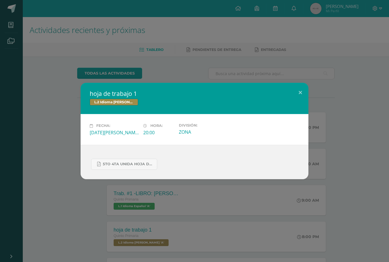
scroll to position [73, 0]
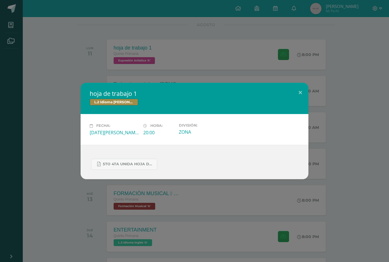
click at [375, 139] on div "hoja de trabajo 1 L.2 Idioma [PERSON_NAME] Fecha: [DATE][PERSON_NAME] Hora: 20:…" at bounding box center [194, 131] width 384 height 96
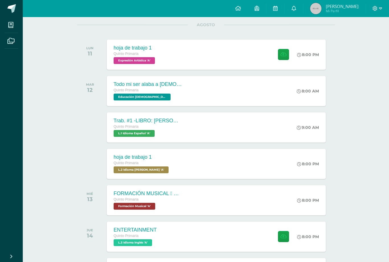
click at [208, 53] on div "hoja de trabajo 1 Quinto Primaria Expresión Artística 'A' 8:00 PM hoja de traba…" at bounding box center [216, 55] width 219 height 30
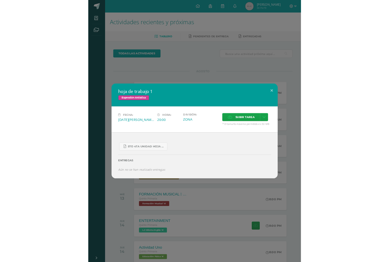
scroll to position [64, 0]
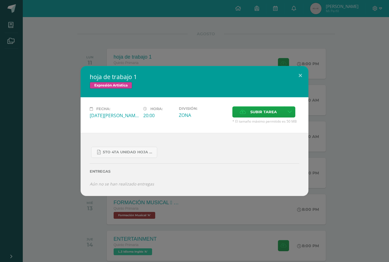
click at [347, 211] on div "hoja de trabajo 1 Expresión Artística Fecha: [DATE][PERSON_NAME] Hora: 20:00 Di…" at bounding box center [194, 131] width 389 height 262
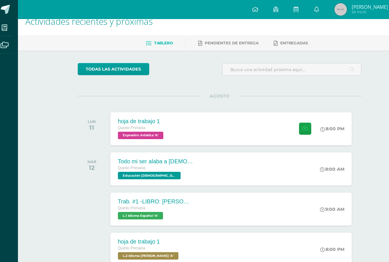
scroll to position [11, 0]
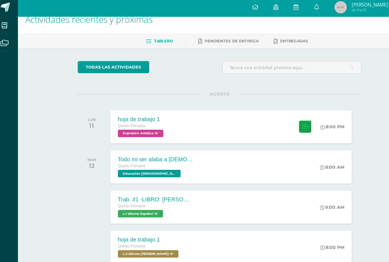
click at [303, 125] on div "8:00 PM" at bounding box center [311, 117] width 30 height 30
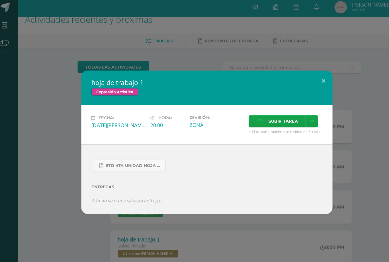
click at [120, 182] on icon "Aún no se han realizado entregas" at bounding box center [122, 183] width 64 height 5
click at [120, 181] on icon "Aún no se han realizado entregas" at bounding box center [122, 183] width 64 height 5
click at [210, 45] on div "hoja de trabajo 1 Expresión Artística Fecha: [DATE][PERSON_NAME] Hora: 20:00 Di…" at bounding box center [194, 131] width 389 height 262
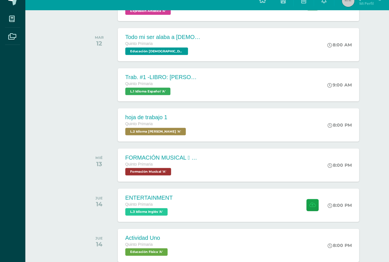
scroll to position [116, 0]
click at [163, 82] on div "Quinto Primaria L.1 Idioma Español 'A'" at bounding box center [148, 87] width 68 height 13
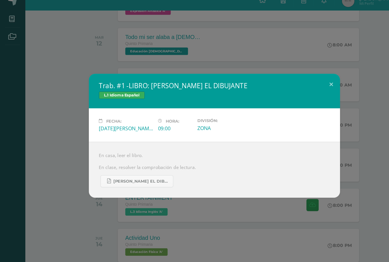
click at [74, 174] on div "Trab. #1 -LIBRO: [PERSON_NAME] EL DIBUJANTE L.1 Idioma Español Fecha: [DATE][PE…" at bounding box center [194, 131] width 384 height 112
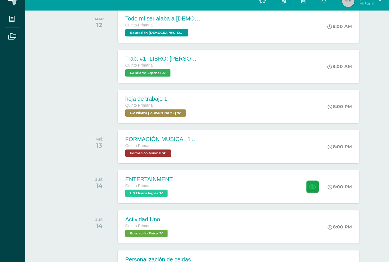
scroll to position [133, 0]
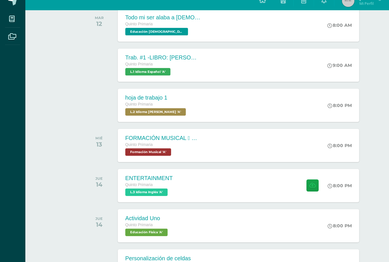
click at [199, 91] on div "hoja de trabajo 1 Quinto Primaria L.2 Idioma [PERSON_NAME] 'A' 8:00 PM hoja de …" at bounding box center [216, 104] width 219 height 30
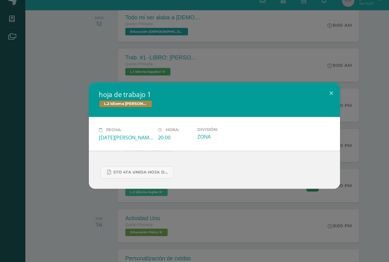
click at [136, 162] on span "5to 4ta unida hoja de trabajo kaqchikel.pdf" at bounding box center [128, 164] width 51 height 5
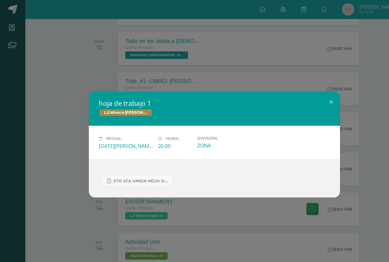
click at [296, 92] on button at bounding box center [300, 92] width 16 height 19
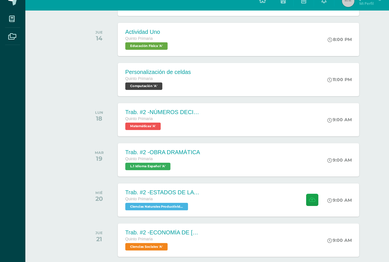
scroll to position [304, 0]
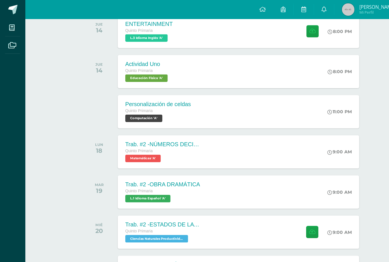
scroll to position [280, 0]
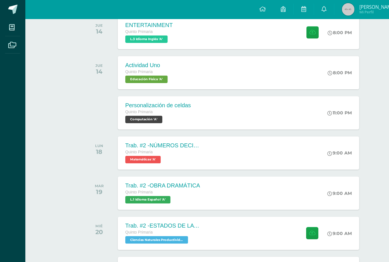
click at [173, 67] on div "Actividad Uno Quinto Primaria Educación Física 'A' 8:00 PM Actividad Uno Educac…" at bounding box center [216, 66] width 219 height 30
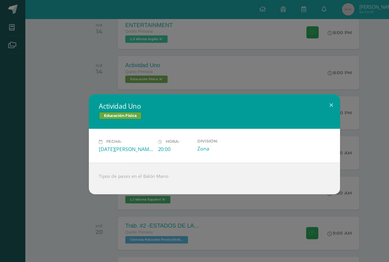
click at [266, 47] on div "Actividad Uno Educación Física Fecha: [DATE][PERSON_NAME] Hora: 20:00 División:…" at bounding box center [194, 131] width 389 height 262
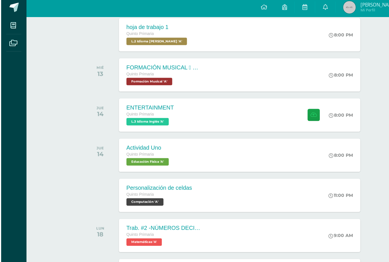
scroll to position [202, 0]
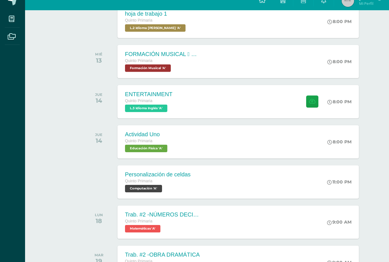
click at [251, 102] on div "ENTERTAINMENT Quinto Primaria L.3 Idioma Inglés 'A' 8:00 PM ENTERTAINMENT L.3 I…" at bounding box center [216, 100] width 219 height 30
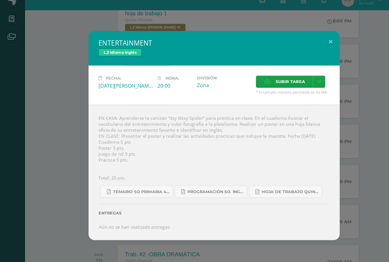
click at [340, 41] on div "ENTERTAINMENT L.3 Idioma Inglés Fecha: [DATE][PERSON_NAME] Hora: 20:00 División…" at bounding box center [194, 131] width 384 height 190
